Goal: Information Seeking & Learning: Check status

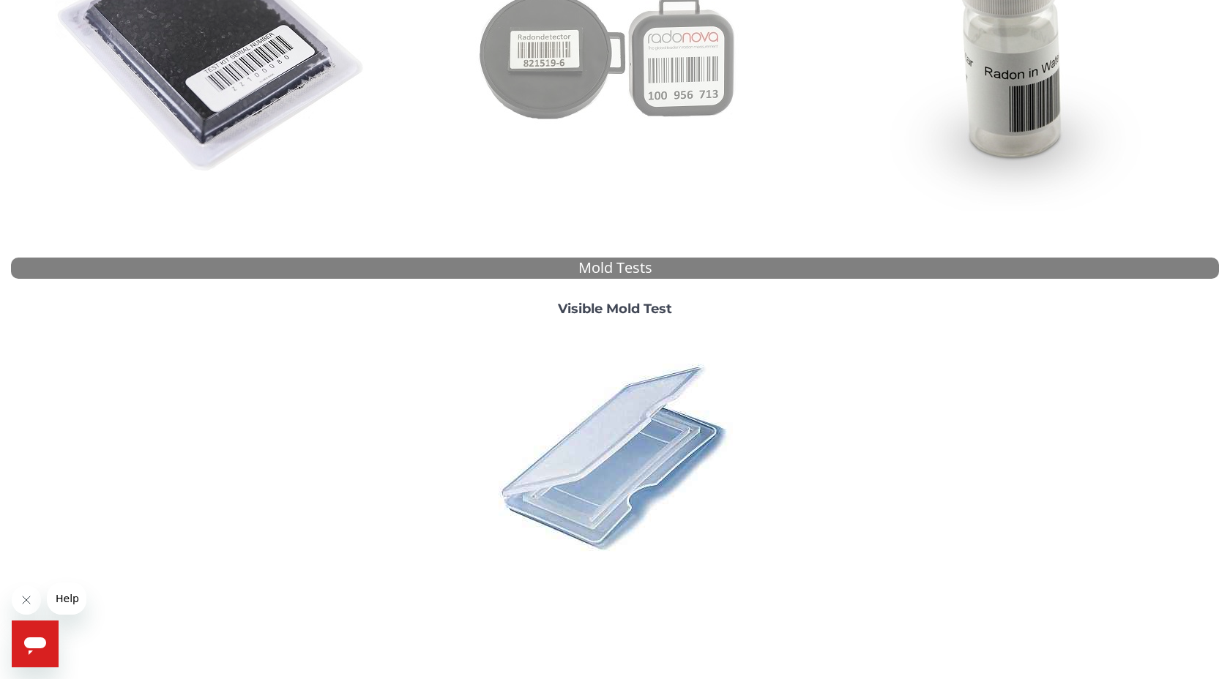
scroll to position [381, 0]
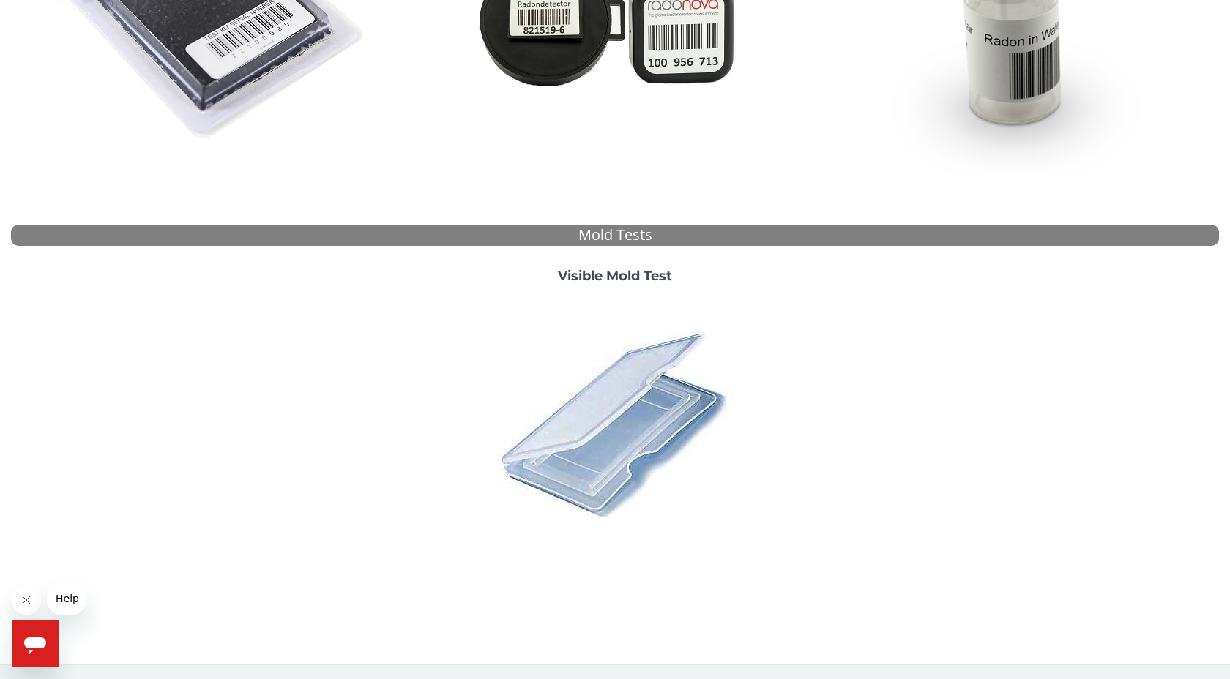
click at [589, 426] on img at bounding box center [615, 424] width 256 height 256
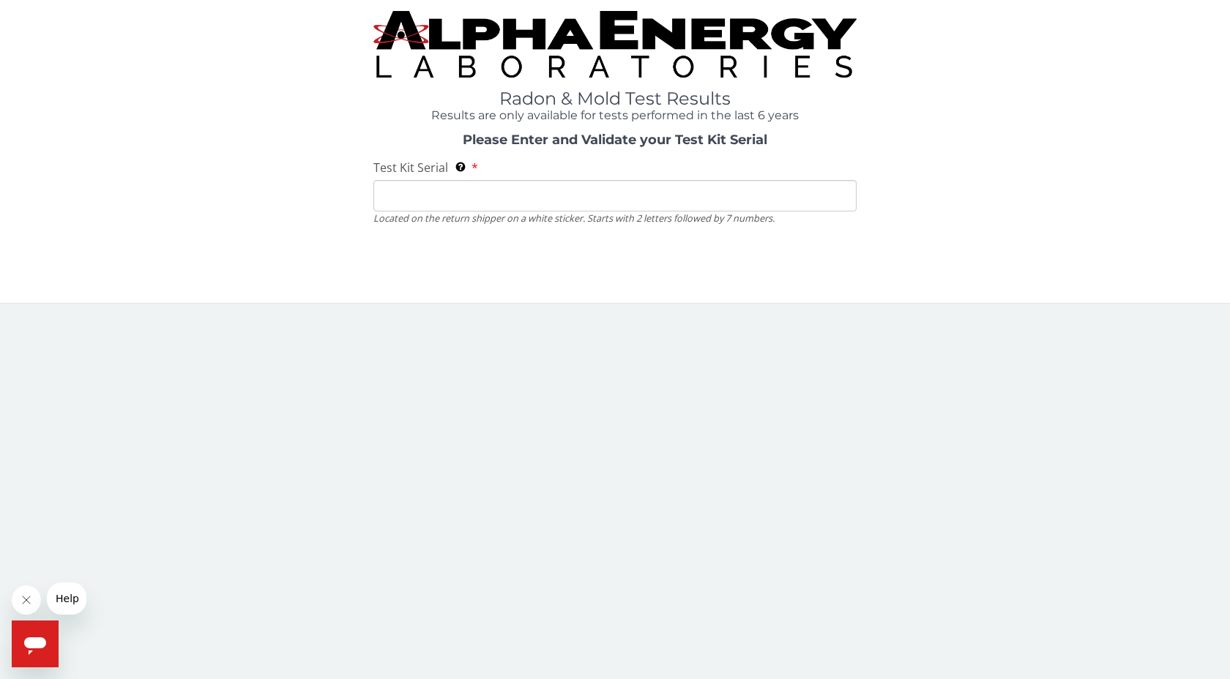
scroll to position [0, 0]
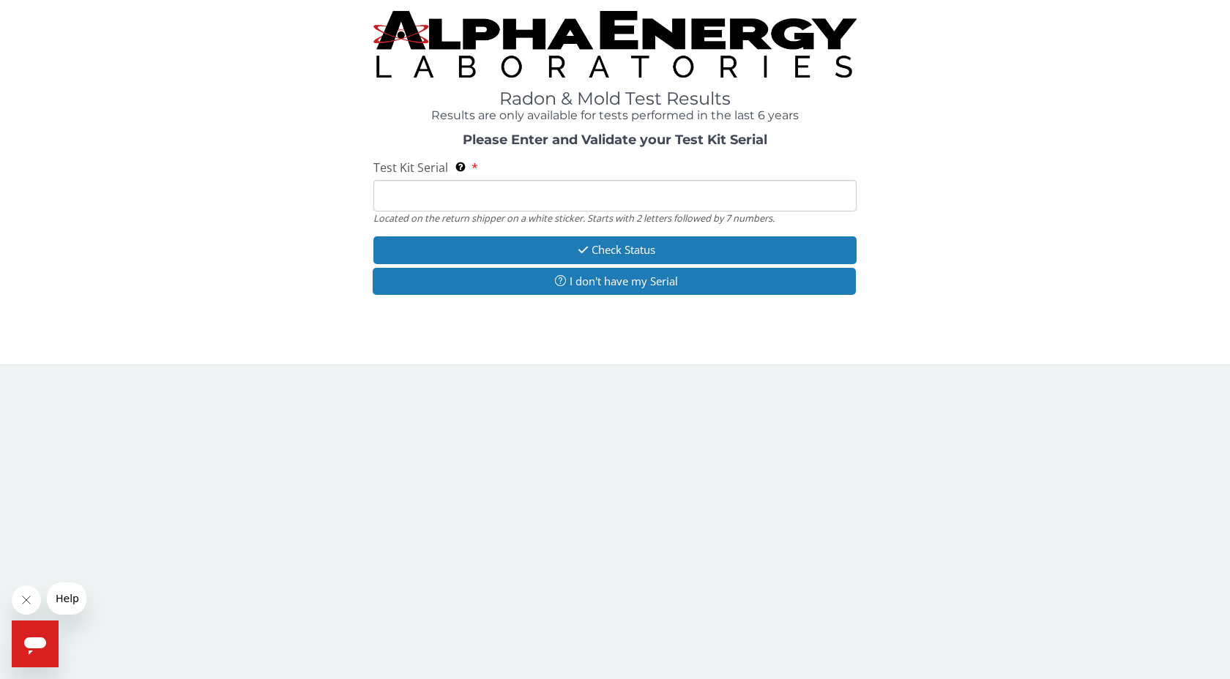
click at [622, 200] on input "Test Kit Serial Located on the return shipper on a white sticker. Starts with 2…" at bounding box center [614, 195] width 483 height 31
paste input "158051."
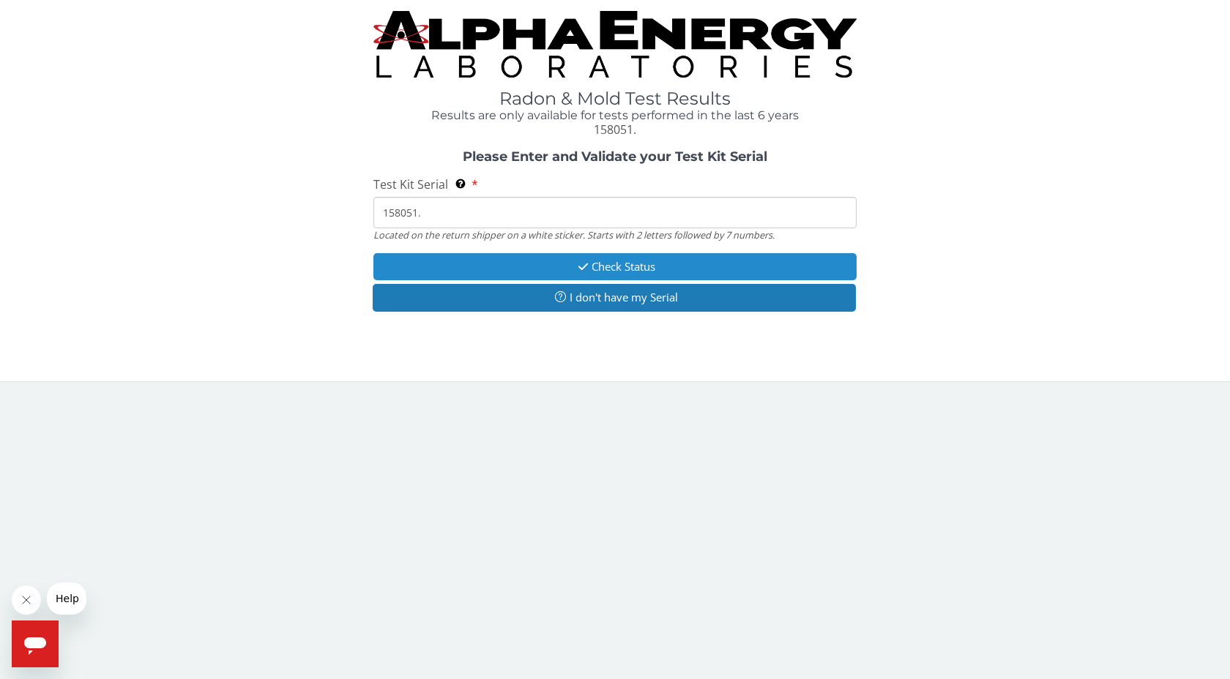
click at [632, 269] on button "Check Status" at bounding box center [614, 266] width 483 height 27
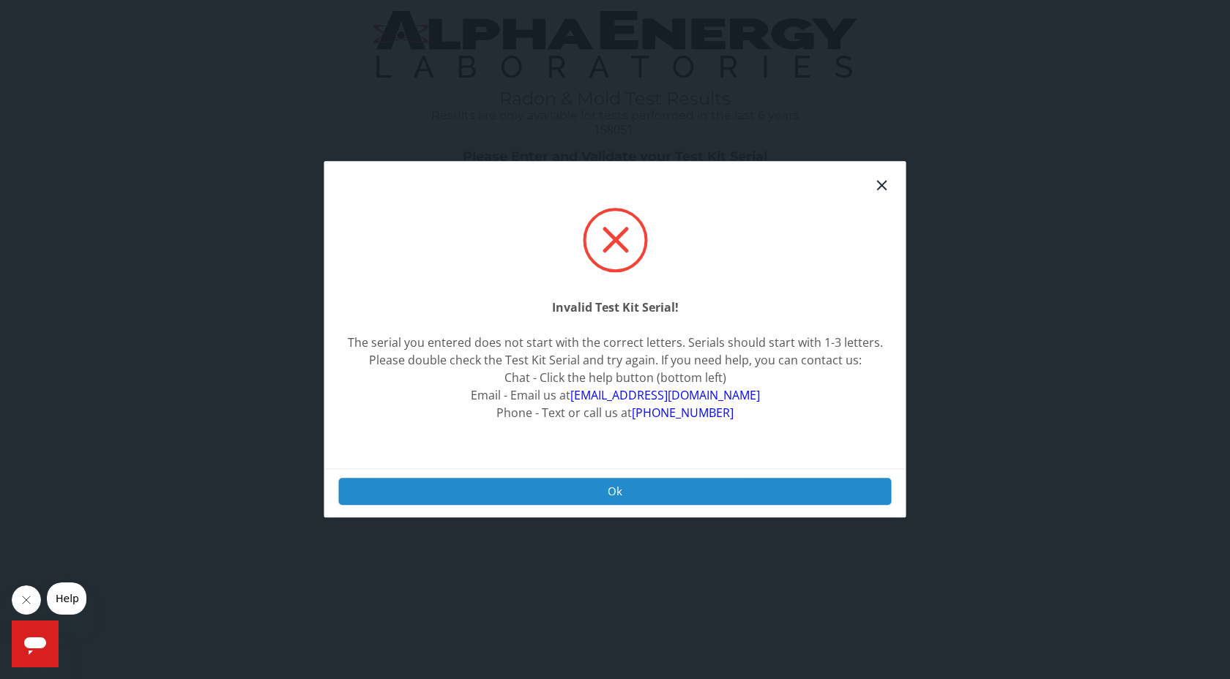
click at [641, 485] on button "Ok" at bounding box center [615, 491] width 553 height 27
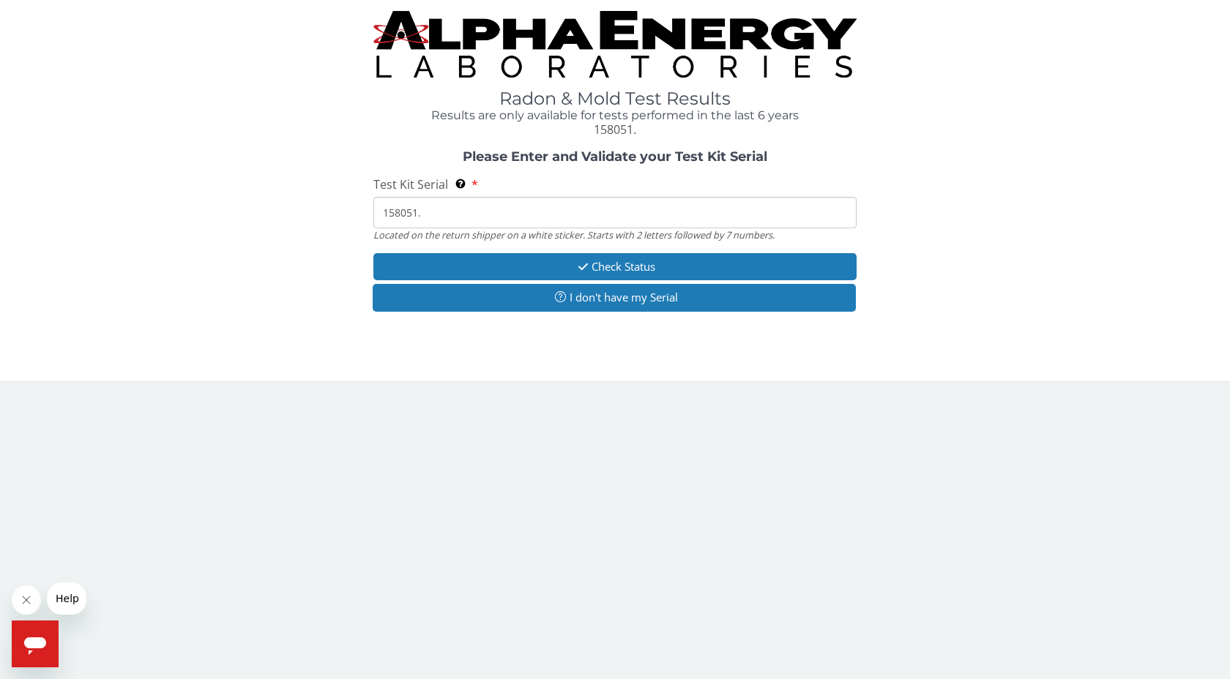
click at [474, 220] on input "158051." at bounding box center [614, 212] width 483 height 31
type input "158051"
click at [526, 269] on button "Check Status" at bounding box center [614, 266] width 483 height 27
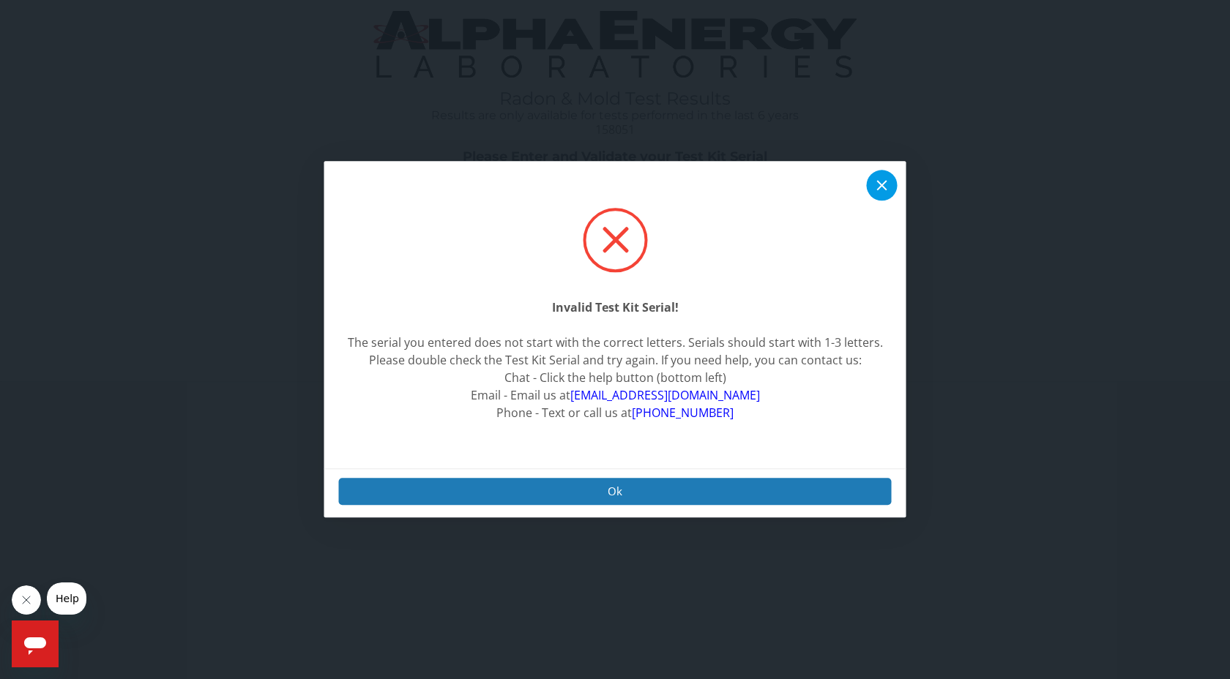
click at [873, 182] on icon at bounding box center [882, 186] width 18 height 18
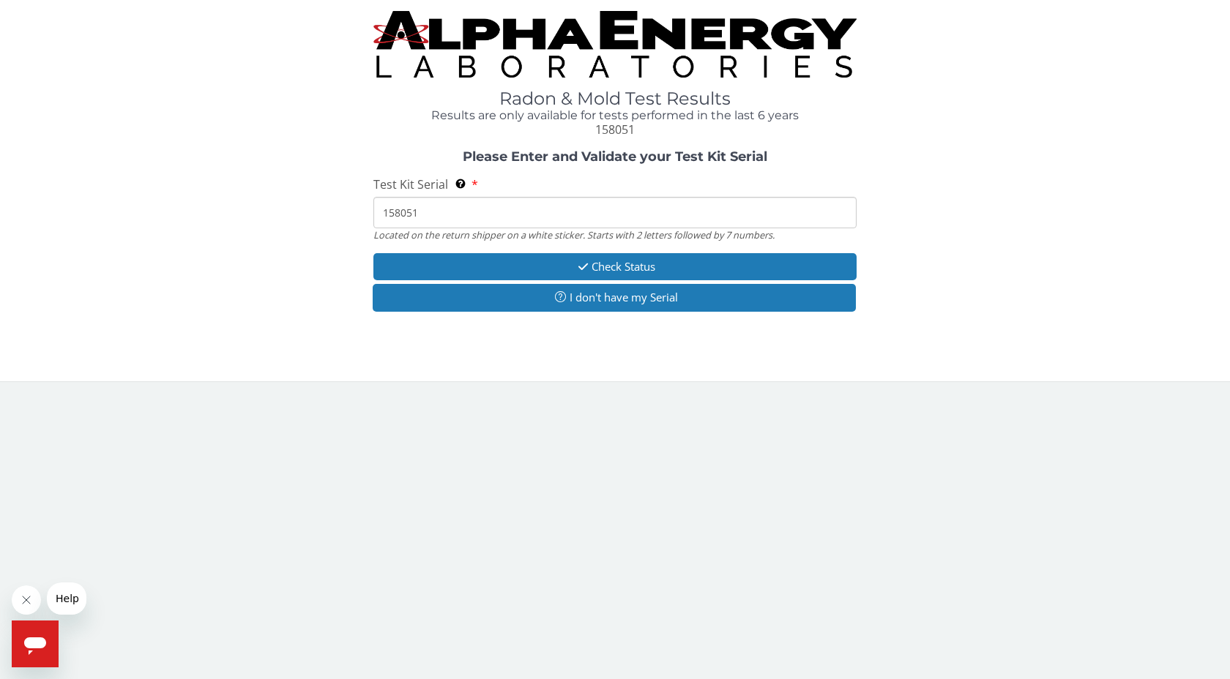
drag, startPoint x: 450, startPoint y: 213, endPoint x: 329, endPoint y: 211, distance: 120.8
click at [329, 211] on div "Please Enter and Validate your Test Kit Serial Test Kit Serial Located on the r…" at bounding box center [615, 232] width 1208 height 165
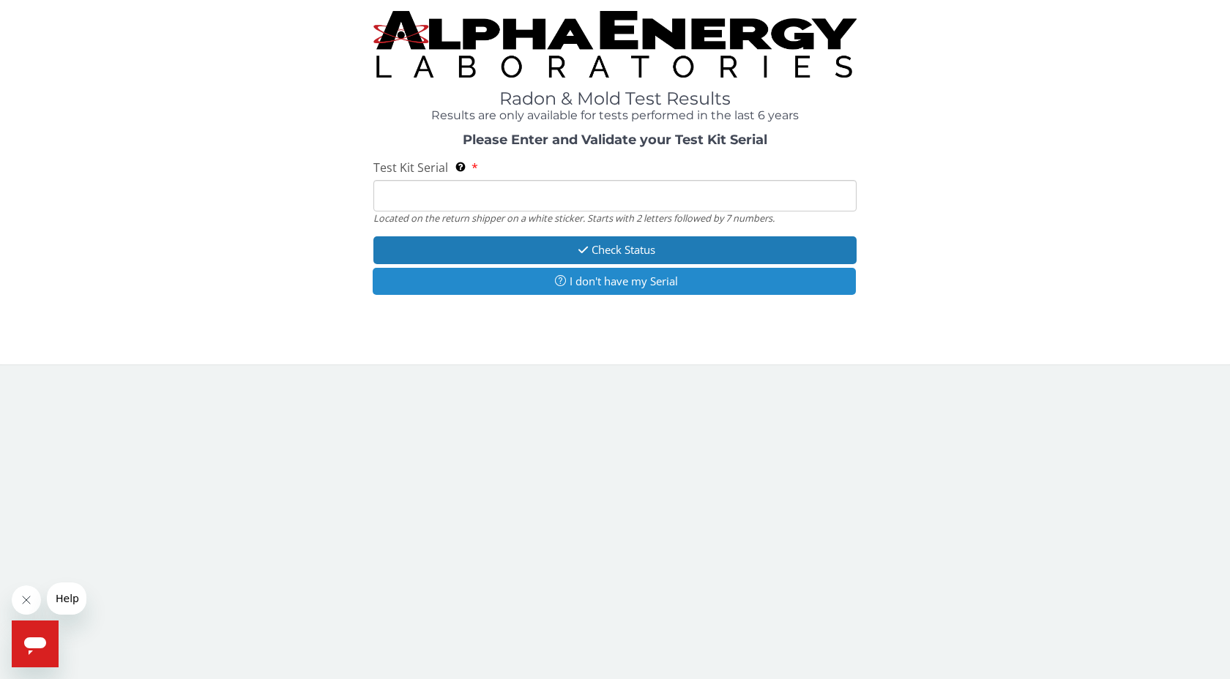
paste input "158051."
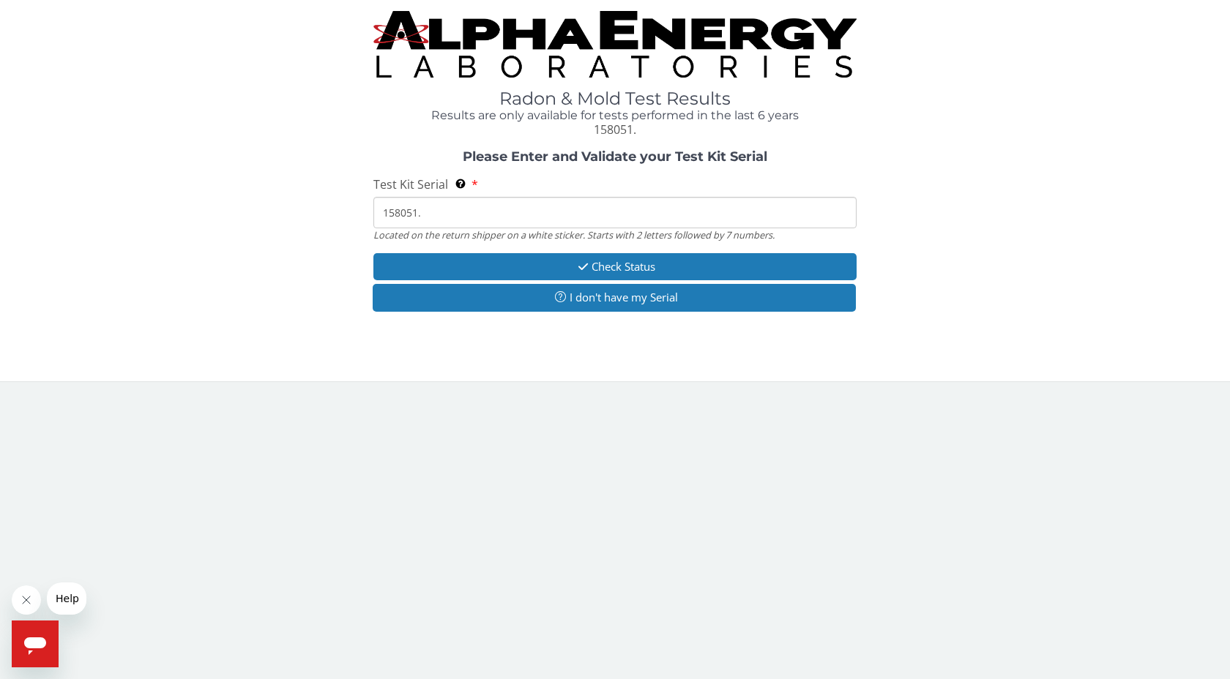
click at [472, 134] on div "Radon & Mold Test Results Results are only available for tests performed in the…" at bounding box center [614, 113] width 483 height 49
click at [382, 212] on input "158051." at bounding box center [614, 212] width 483 height 31
click at [440, 216] on input "158051." at bounding box center [614, 212] width 483 height 31
type input "1"
type input "158051"
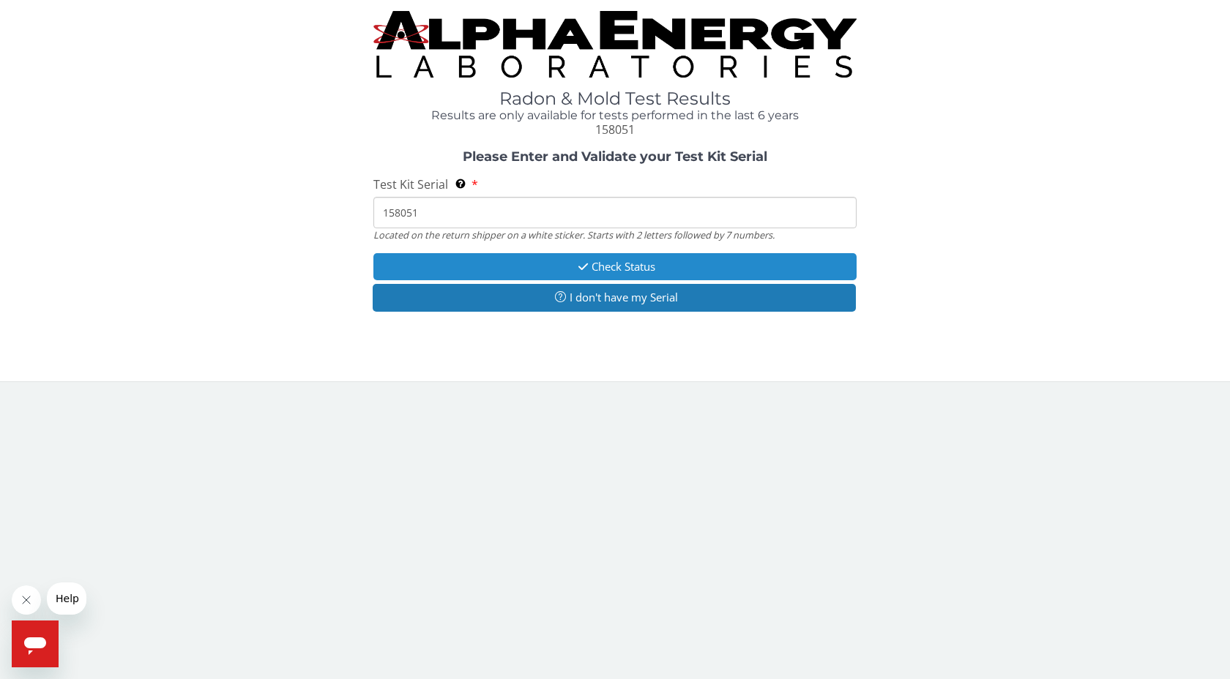
click at [561, 269] on button "Check Status" at bounding box center [614, 266] width 483 height 27
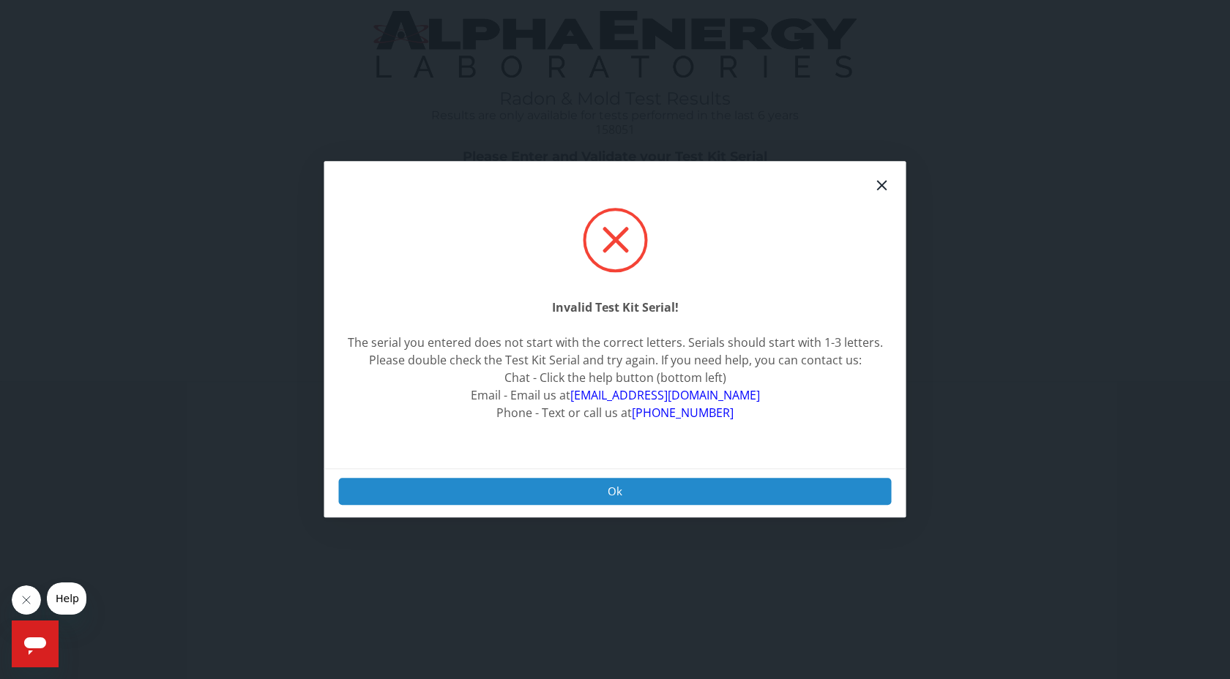
click at [629, 498] on button "Ok" at bounding box center [615, 491] width 553 height 27
